Goal: Information Seeking & Learning: Learn about a topic

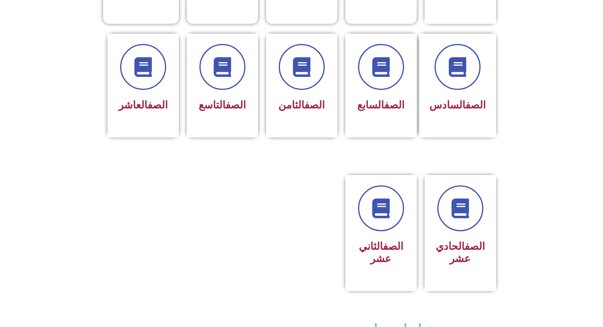
scroll to position [369, 0]
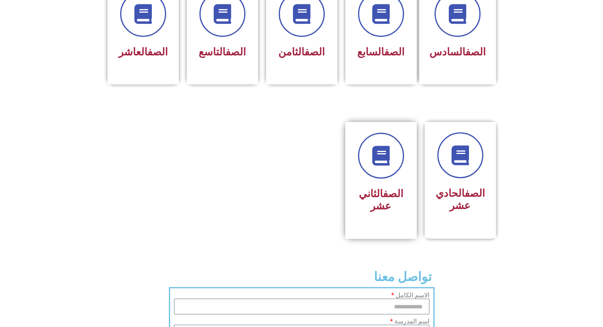
click at [398, 188] on h3 "الصف الثاني عشر" at bounding box center [381, 200] width 50 height 25
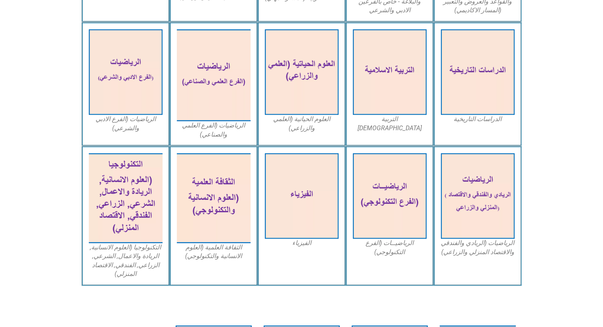
scroll to position [358, 0]
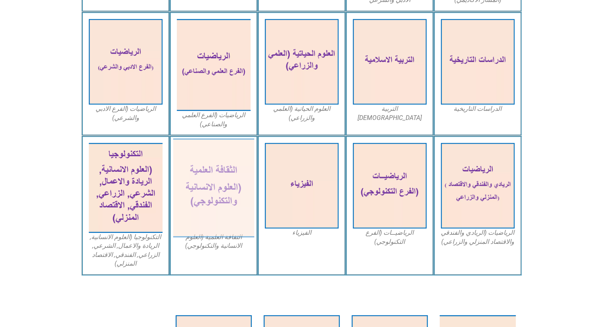
click at [224, 186] on img at bounding box center [213, 188] width 81 height 99
